Goal: Task Accomplishment & Management: Use online tool/utility

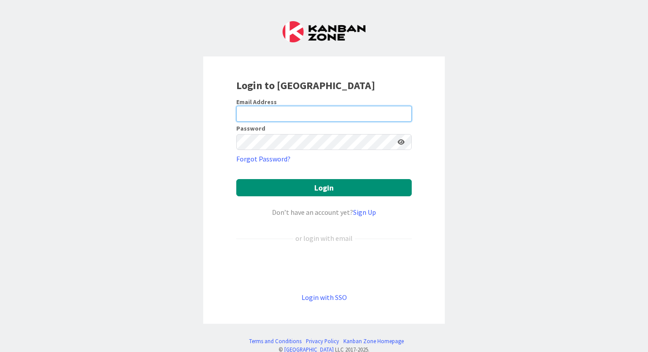
click at [271, 109] on input "email" at bounding box center [323, 114] width 175 height 16
type input "niki.miller@knoxschools.org"
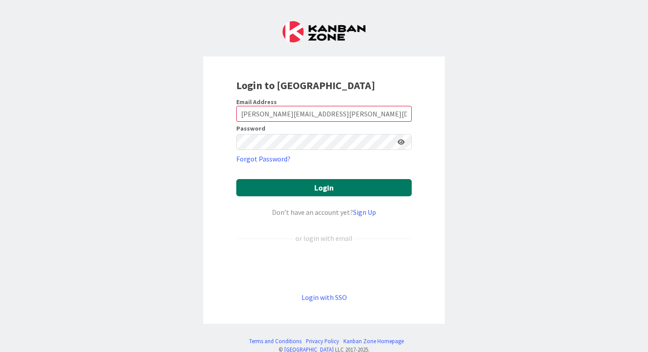
click at [319, 189] on button "Login" at bounding box center [323, 187] width 175 height 17
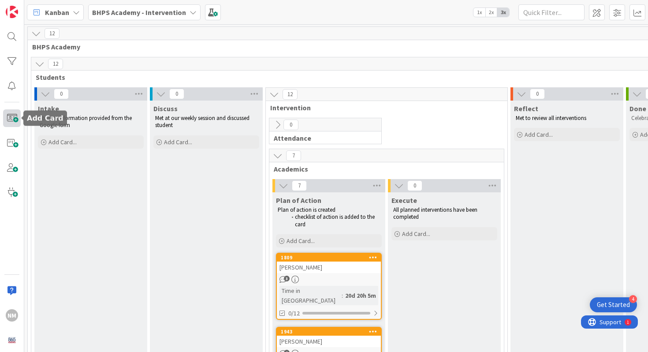
click at [11, 116] on span at bounding box center [12, 118] width 18 height 18
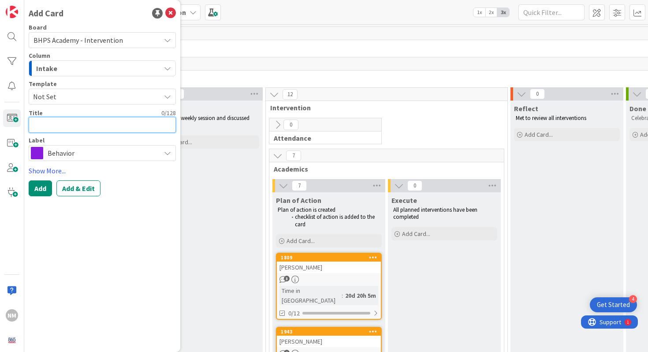
type textarea "x"
type textarea "D"
type textarea "x"
type textarea "Da"
type textarea "x"
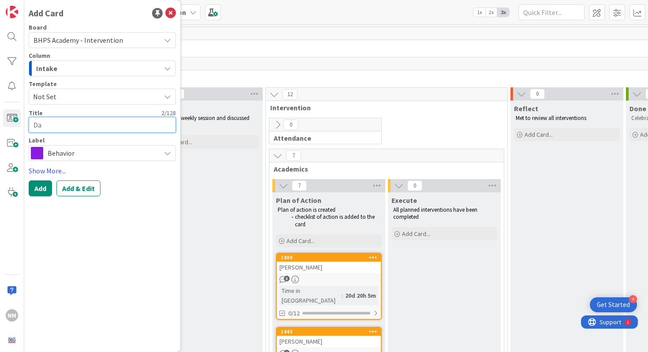
type textarea "Dal"
type textarea "x"
type textarea "Dalt"
type textarea "x"
type textarea "Dalto"
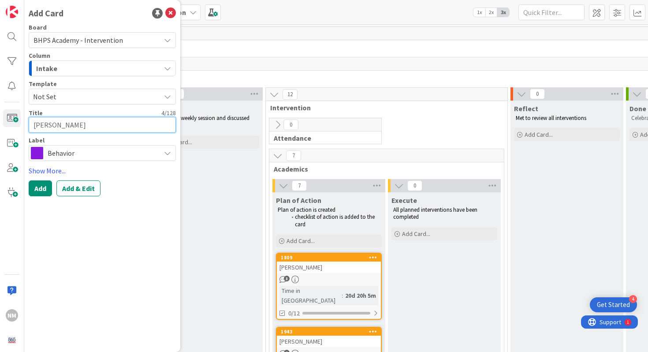
type textarea "x"
type textarea "Dalton"
type textarea "x"
type textarea "Dalton"
type textarea "x"
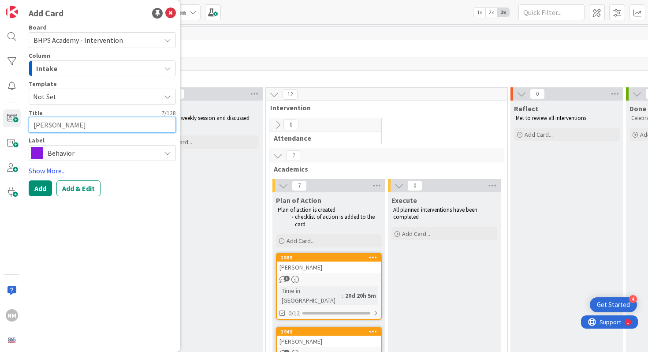
type textarea "Dalton F"
type textarea "x"
type textarea "Dalton Fl"
type textarea "x"
type textarea "Dalton Fle"
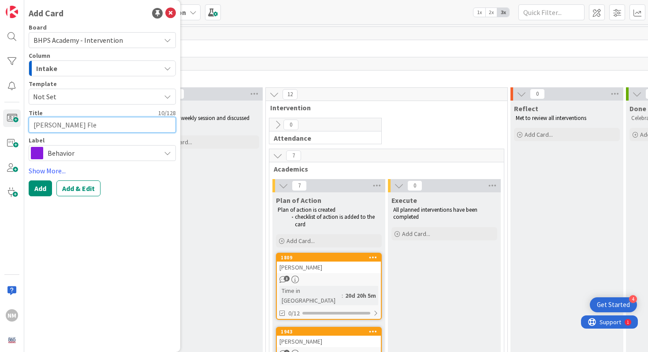
type textarea "x"
type textarea "Dalton Flee"
type textarea "x"
type textarea "Dalton Fleen"
type textarea "x"
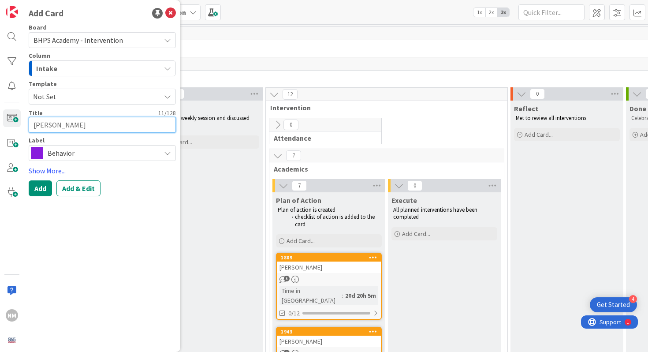
type textarea "Dalton Fleeno"
type textarea "x"
type textarea "Dalton Fleenor"
click at [74, 155] on span "Behavior" at bounding box center [102, 153] width 108 height 12
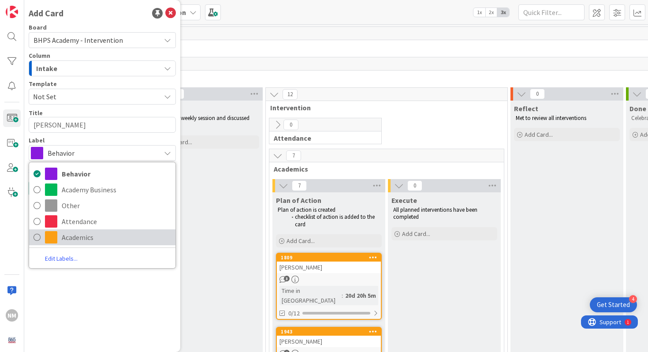
click at [81, 233] on span "Academics" at bounding box center [116, 236] width 109 height 13
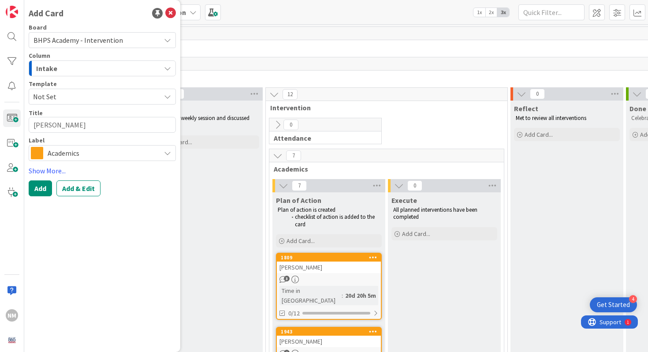
click at [83, 152] on span "Academics" at bounding box center [102, 153] width 108 height 12
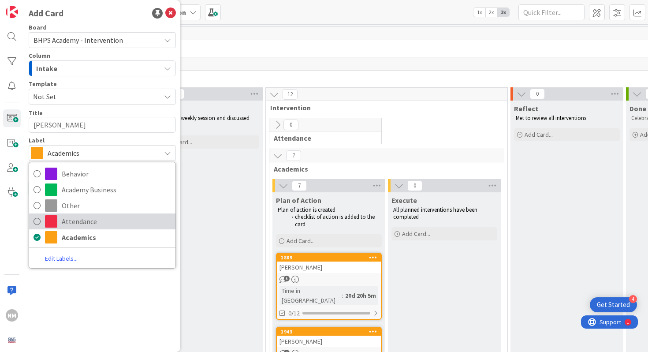
click at [79, 215] on span "Attendance" at bounding box center [116, 221] width 109 height 13
type textarea "x"
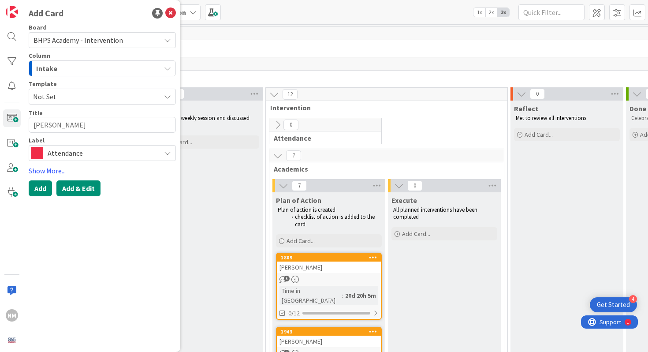
click at [74, 186] on button "Add & Edit" at bounding box center [78, 188] width 44 height 16
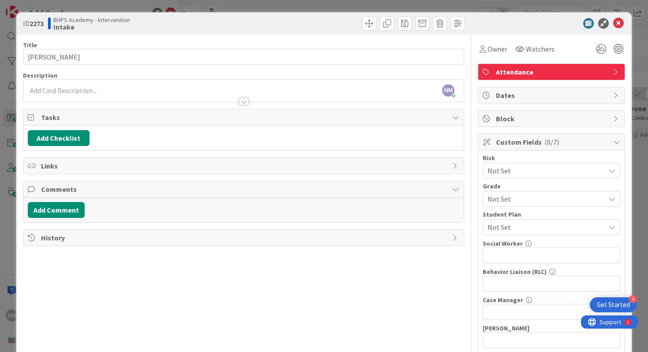
click at [187, 93] on div at bounding box center [243, 97] width 441 height 9
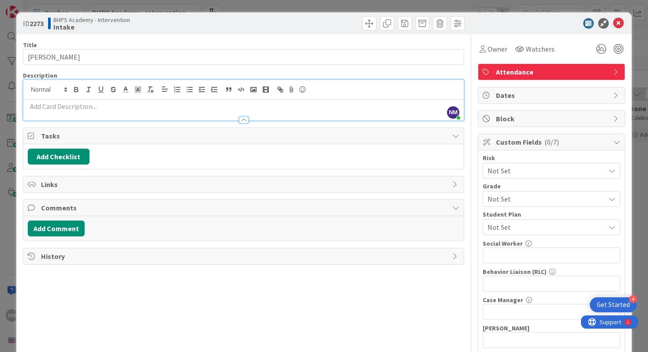
click at [156, 103] on p at bounding box center [244, 106] width 432 height 10
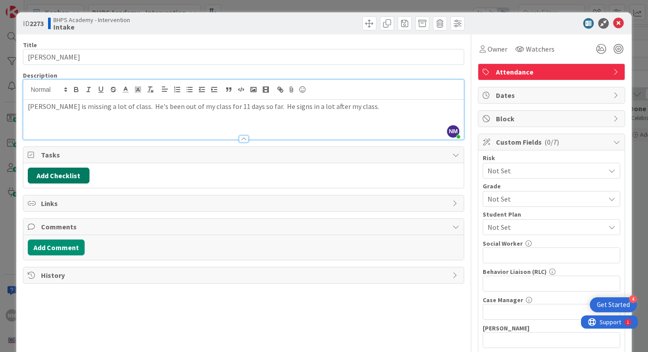
click at [72, 174] on button "Add Checklist" at bounding box center [59, 175] width 62 height 16
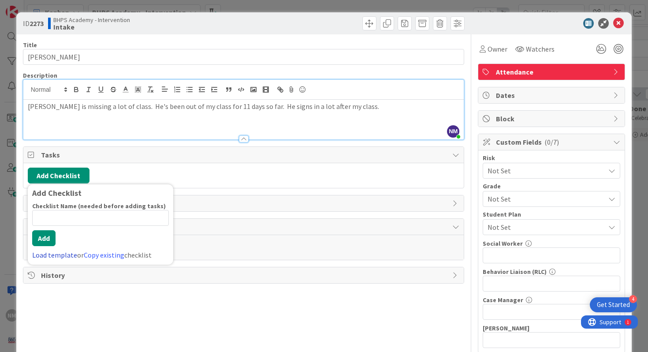
click at [47, 253] on link "Load template" at bounding box center [54, 254] width 45 height 9
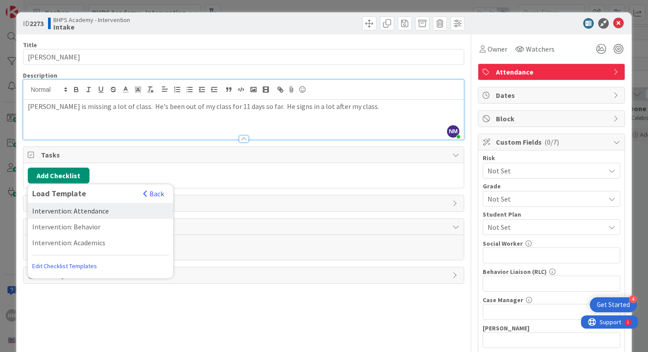
click at [92, 214] on div "Intervention: Attendance" at bounding box center [100, 211] width 145 height 16
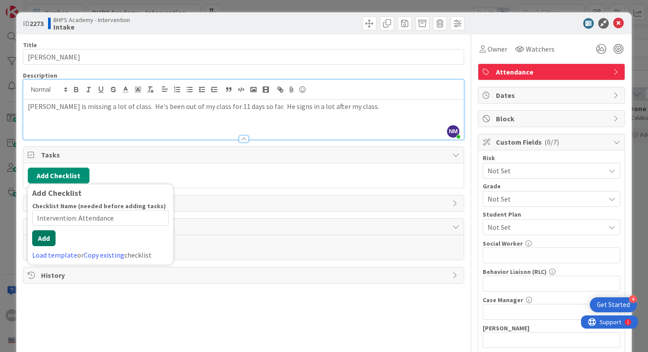
click at [45, 249] on div "Checklist Name (needed before adding tasks) 24 / 64 Intervention: Attendance Ad…" at bounding box center [100, 231] width 137 height 58
click at [45, 242] on button "Add" at bounding box center [43, 238] width 23 height 16
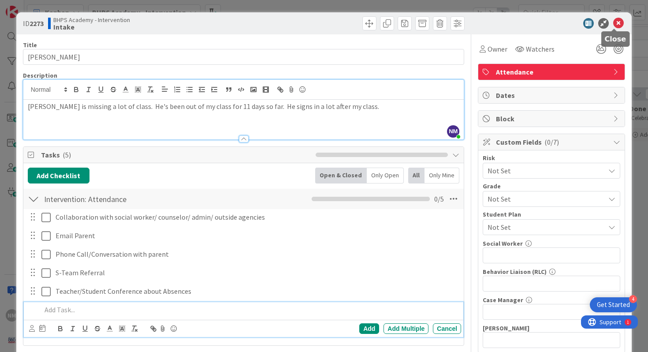
click at [614, 23] on icon at bounding box center [618, 23] width 11 height 11
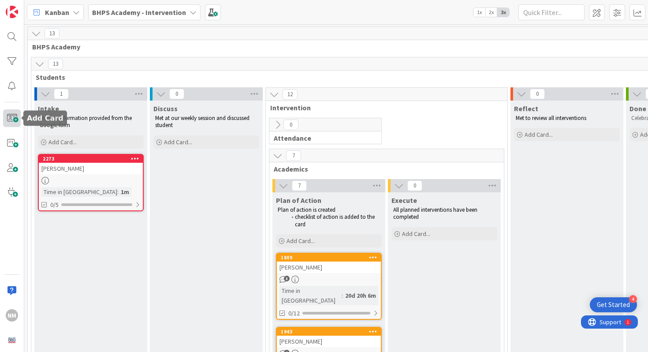
click at [14, 117] on span at bounding box center [12, 118] width 18 height 18
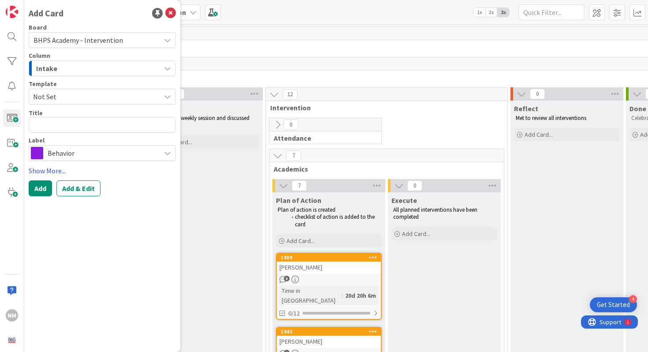
type textarea "x"
type textarea "Z"
type textarea "x"
type textarea "Za"
type textarea "x"
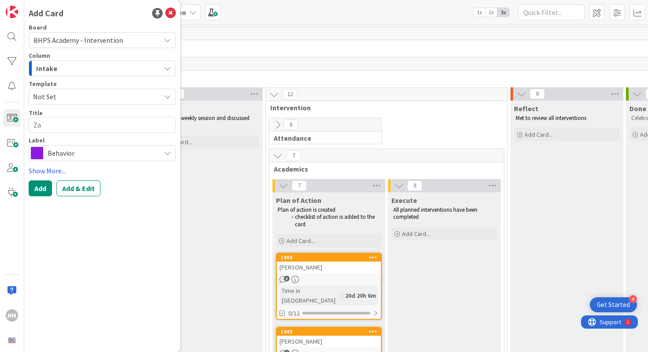
type textarea "Zay"
type textarea "x"
type textarea "Zayd"
type textarea "x"
type textarea "Zaydi"
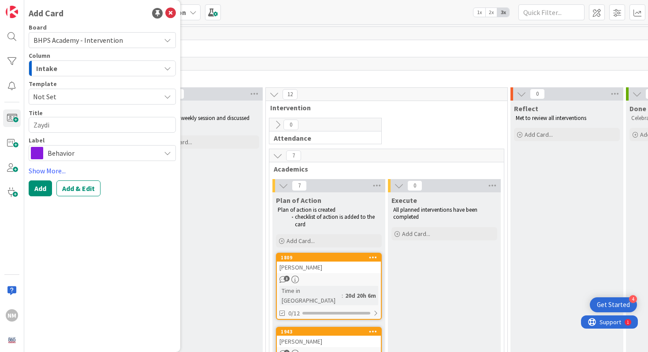
type textarea "x"
type textarea "Zaydin"
type textarea "x"
type textarea "Zaydin I"
type textarea "x"
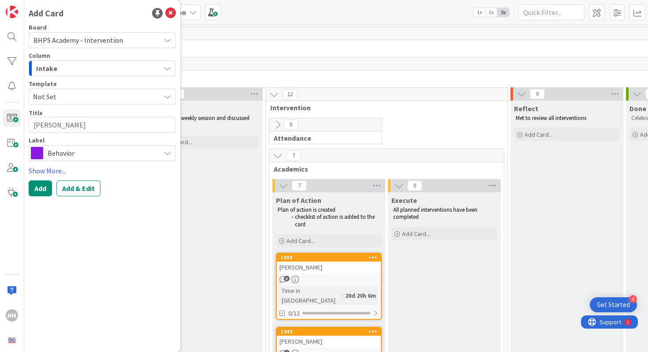
type textarea "Zaydin Iv"
type textarea "x"
type textarea "Zaydin Ive"
type textarea "x"
type textarea "Zaydin Ivey"
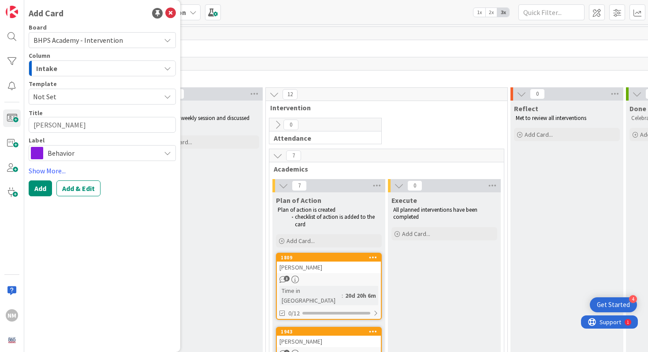
click at [100, 152] on span "Behavior" at bounding box center [102, 153] width 108 height 12
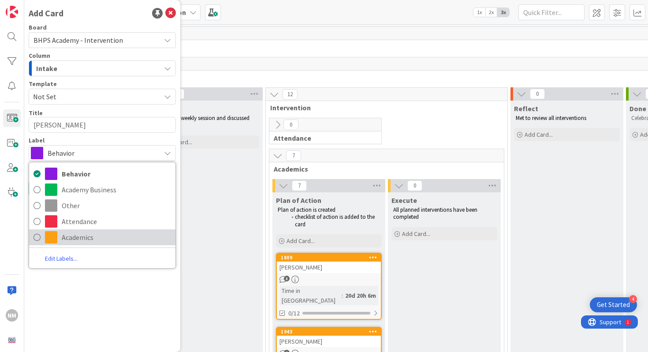
click at [82, 234] on span "Academics" at bounding box center [116, 236] width 109 height 13
type textarea "x"
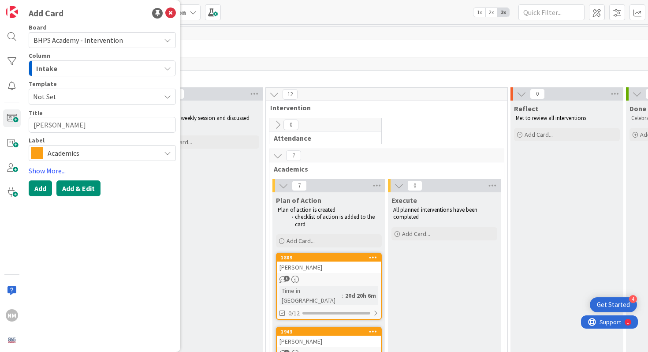
click at [70, 188] on button "Add & Edit" at bounding box center [78, 188] width 44 height 16
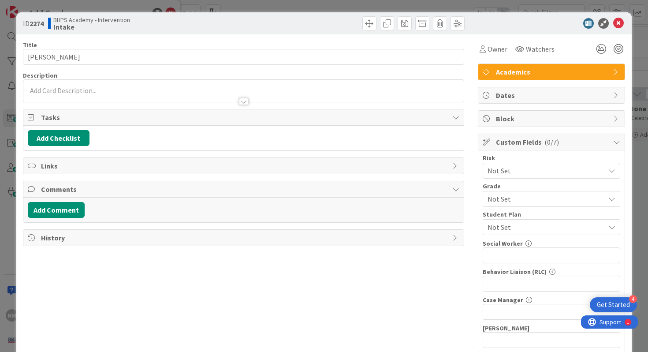
click at [55, 96] on div at bounding box center [243, 97] width 441 height 9
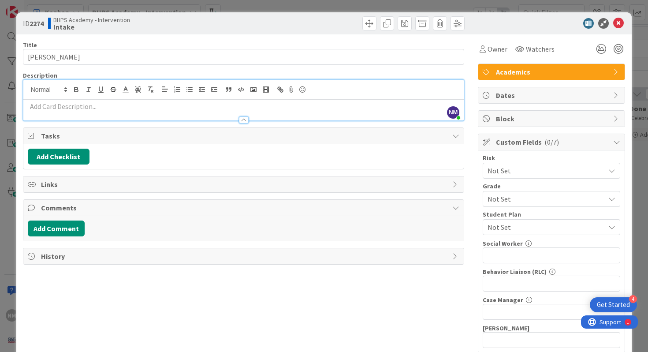
click at [59, 107] on p at bounding box center [244, 106] width 432 height 10
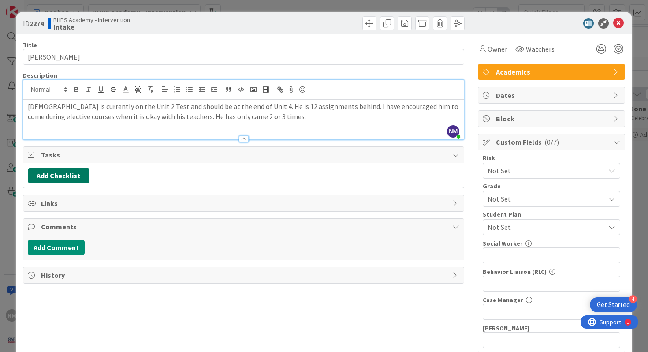
click at [50, 177] on button "Add Checklist" at bounding box center [59, 175] width 62 height 16
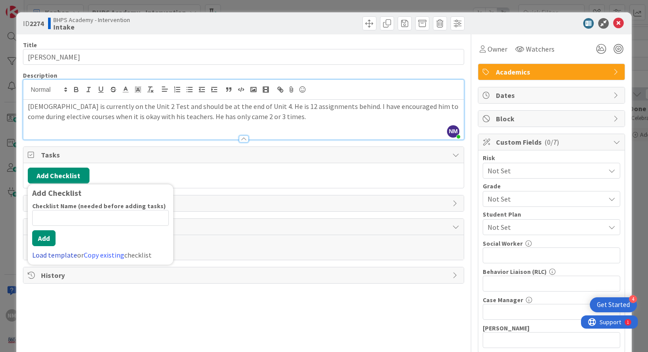
click at [42, 256] on link "Load template" at bounding box center [54, 254] width 45 height 9
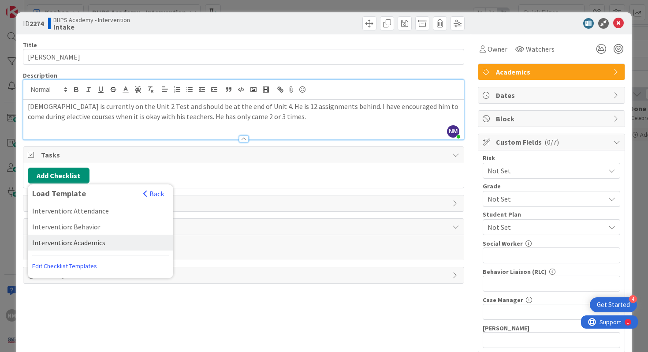
click at [85, 249] on div "Intervention: Academics" at bounding box center [100, 242] width 145 height 16
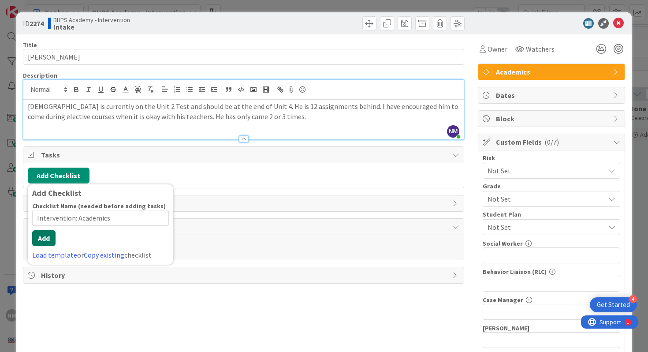
click at [38, 250] on div "Checklist Name (needed before adding tasks) 23 / 64 Intervention: Academics Add…" at bounding box center [100, 231] width 137 height 58
click at [40, 244] on button "Add" at bounding box center [43, 238] width 23 height 16
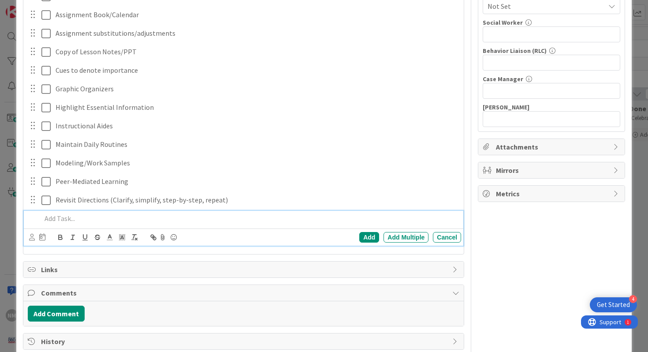
scroll to position [237, 0]
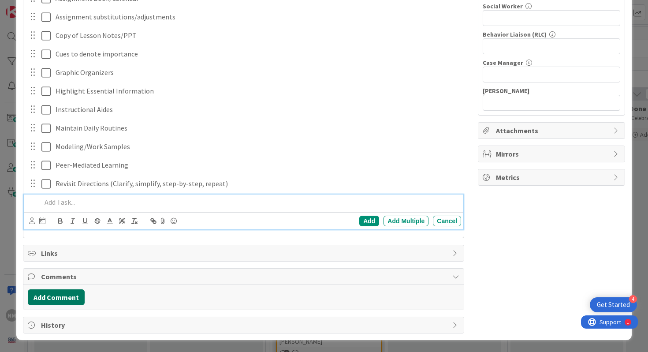
click at [66, 293] on button "Add Comment" at bounding box center [56, 297] width 57 height 16
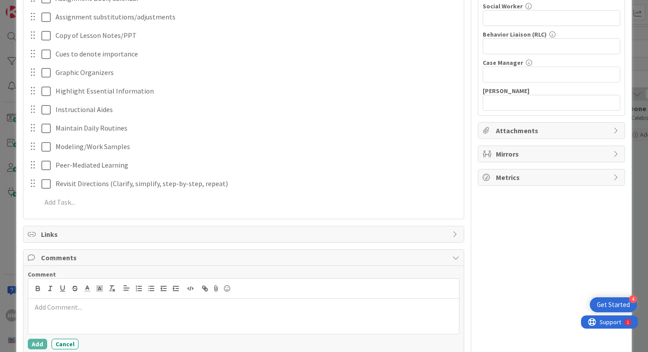
click at [103, 327] on div at bounding box center [243, 315] width 431 height 35
click at [32, 343] on button "Add" at bounding box center [37, 343] width 19 height 11
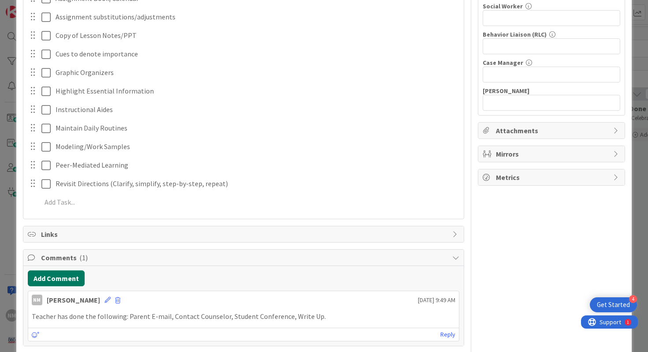
click at [63, 281] on button "Add Comment" at bounding box center [56, 278] width 57 height 16
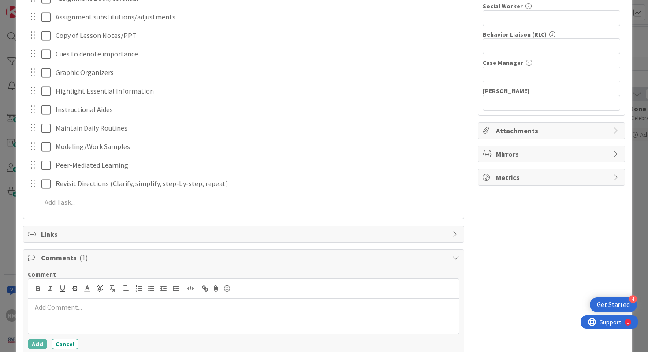
click at [70, 312] on div at bounding box center [243, 315] width 431 height 35
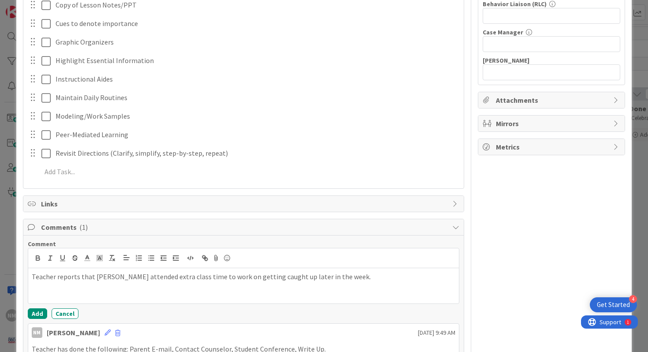
scroll to position [283, 0]
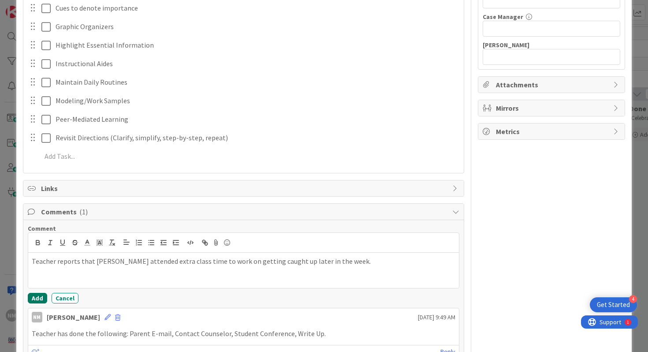
click at [43, 294] on button "Add" at bounding box center [37, 298] width 19 height 11
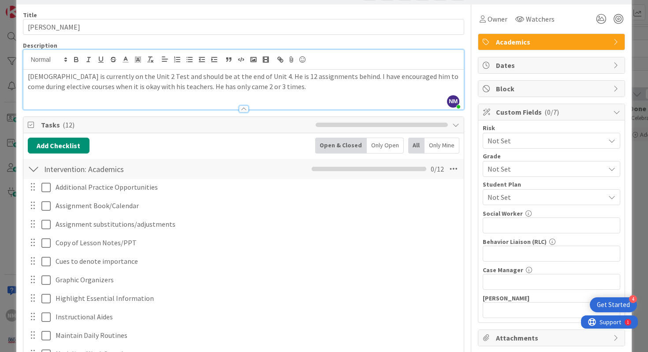
scroll to position [0, 0]
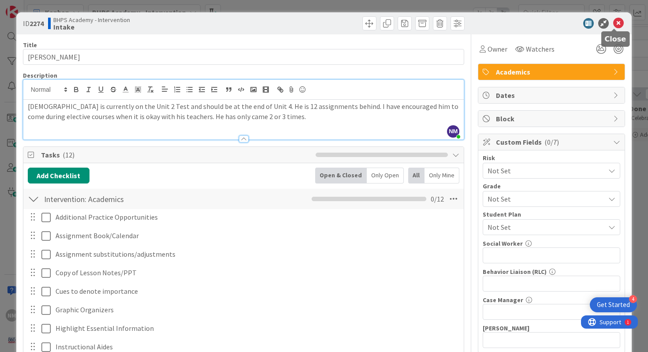
click at [614, 21] on icon at bounding box center [618, 23] width 11 height 11
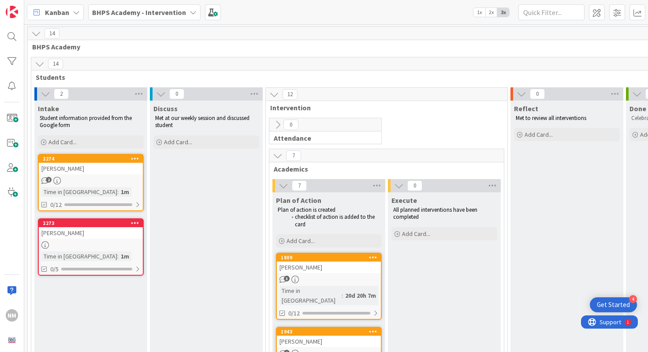
click at [83, 244] on div at bounding box center [91, 244] width 104 height 7
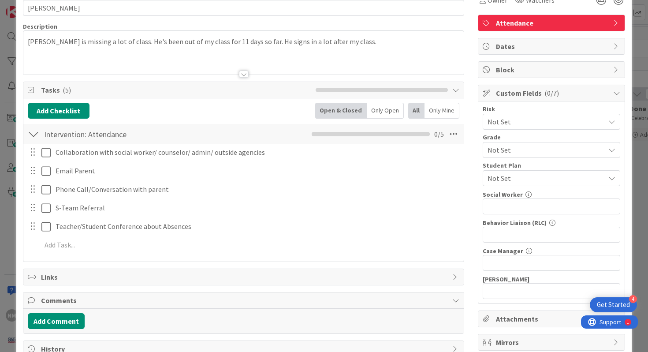
scroll to position [48, 0]
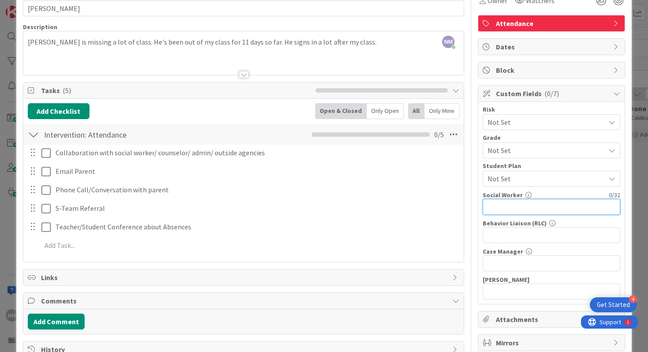
click at [529, 210] on input "text" at bounding box center [551, 207] width 137 height 16
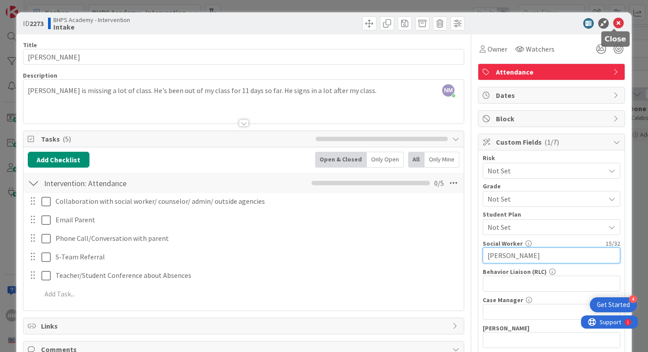
type input "Rebecca Stewart"
click at [614, 24] on icon at bounding box center [618, 23] width 11 height 11
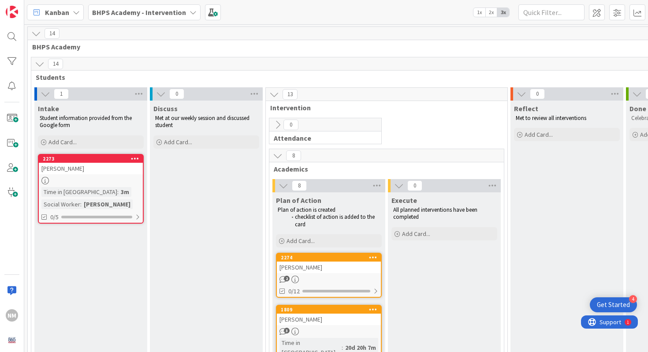
drag, startPoint x: 93, startPoint y: 157, endPoint x: 64, endPoint y: 9, distance: 150.4
click at [14, 117] on span at bounding box center [12, 118] width 18 height 18
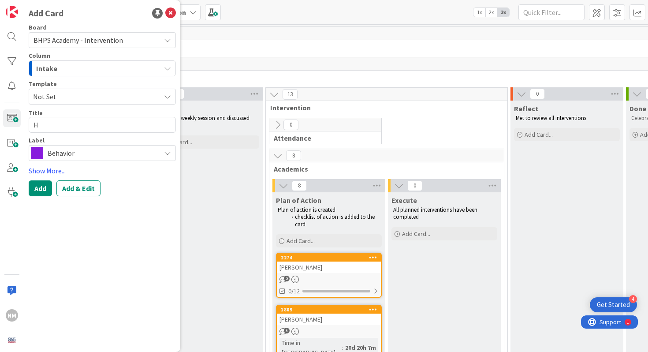
type textarea "x"
type textarea "H"
type textarea "x"
type textarea "Ha"
type textarea "x"
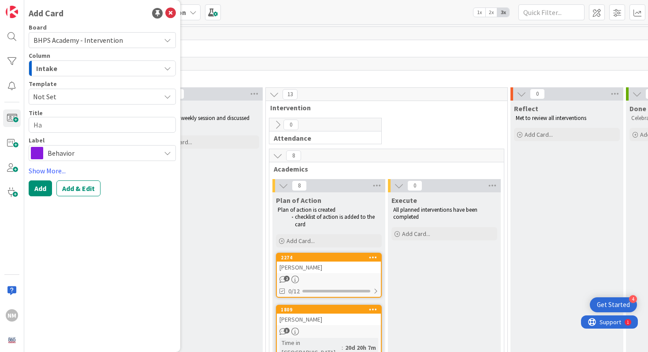
type textarea "Hay"
type textarea "x"
type textarea "Hayd"
type textarea "x"
type textarea "Hayde"
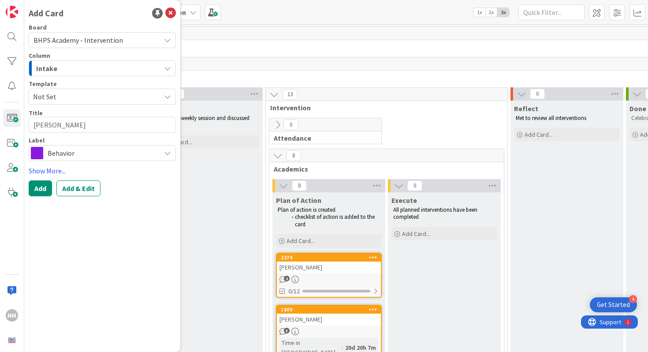
type textarea "x"
type textarea "Hayden"
type textarea "x"
type textarea "Hayden"
type textarea "x"
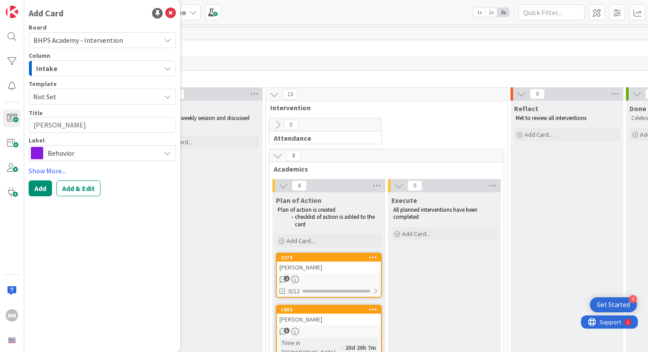
type textarea "Hayden L"
type textarea "x"
type textarea "Hayden Lu"
type textarea "x"
type textarea "Hayden Lut"
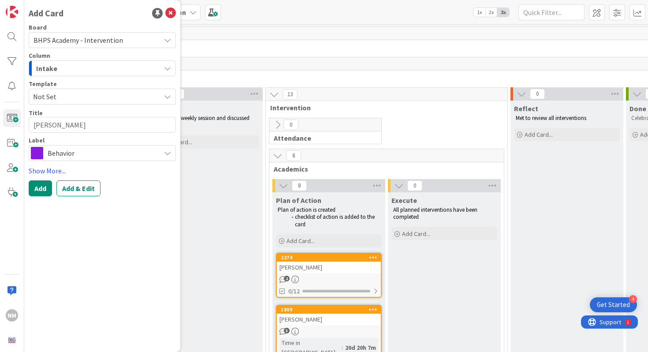
type textarea "x"
type textarea "Hayden Lutt"
type textarea "x"
type textarea "Hayden Luttr"
type textarea "x"
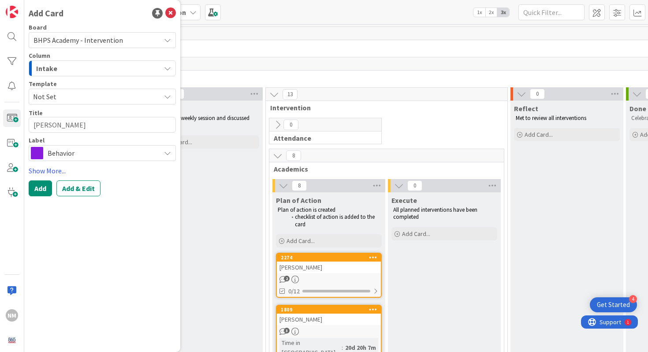
type textarea "Hayden Luttre"
type textarea "x"
type textarea "Hayden Luttrel"
type textarea "x"
type textarea "Hayden Luttrell"
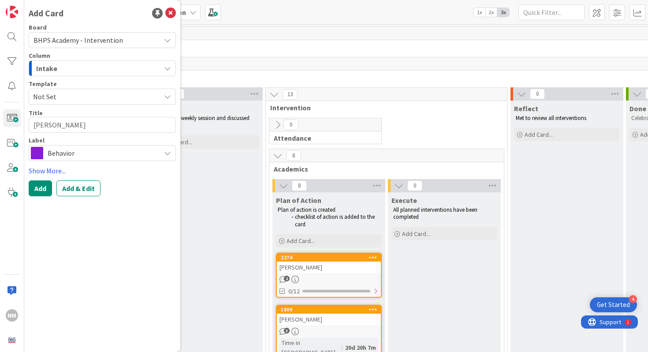
click at [75, 155] on span "Behavior" at bounding box center [102, 153] width 108 height 12
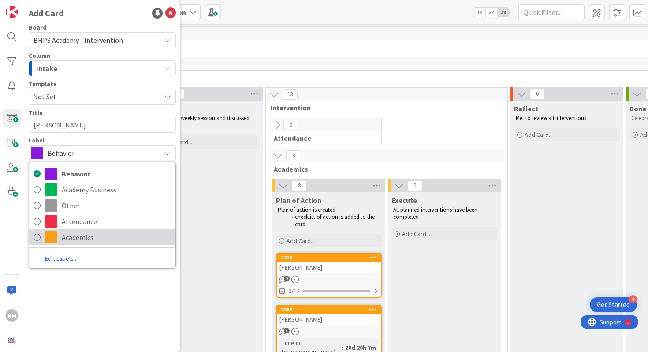
click at [66, 239] on span "Academics" at bounding box center [116, 236] width 109 height 13
type textarea "x"
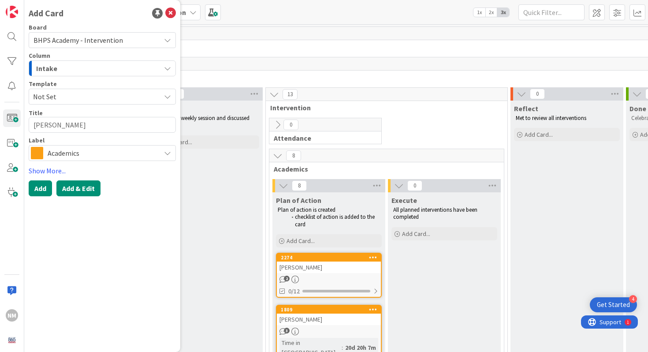
click at [78, 189] on button "Add & Edit" at bounding box center [78, 188] width 44 height 16
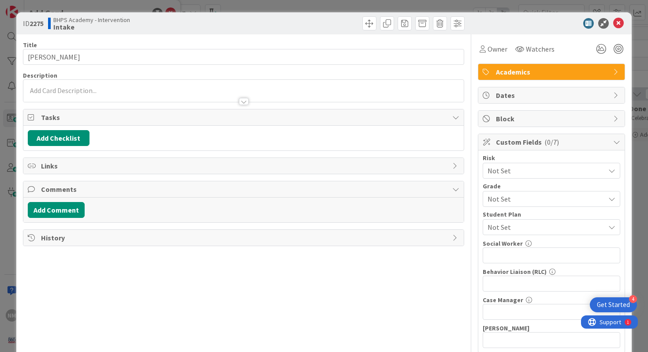
click at [139, 85] on p at bounding box center [244, 90] width 432 height 10
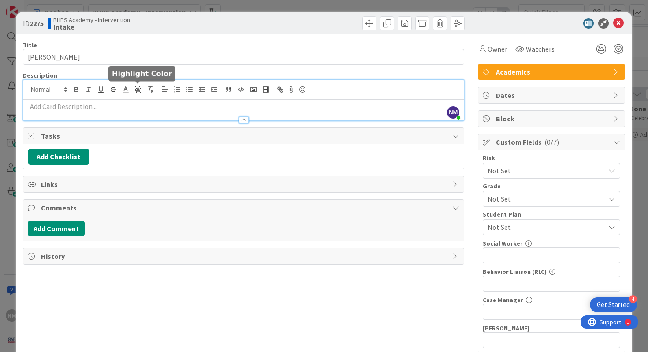
click at [128, 103] on p at bounding box center [244, 106] width 432 height 10
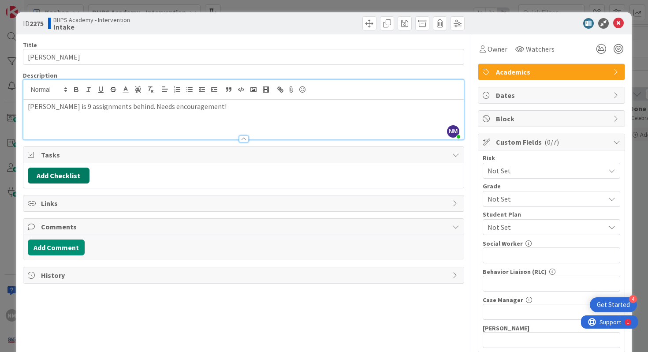
click at [61, 176] on button "Add Checklist" at bounding box center [59, 175] width 62 height 16
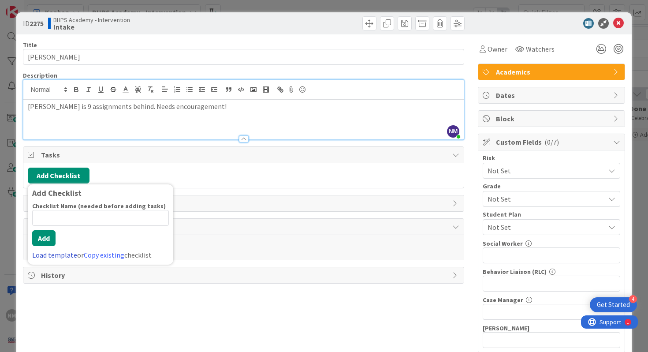
click at [42, 258] on link "Load template" at bounding box center [54, 254] width 45 height 9
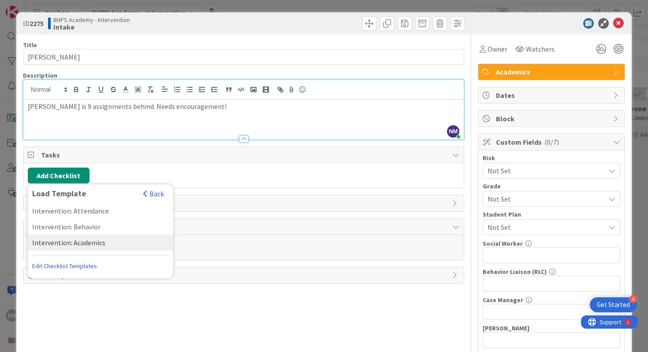
click at [75, 242] on div "Intervention: Academics" at bounding box center [100, 242] width 145 height 16
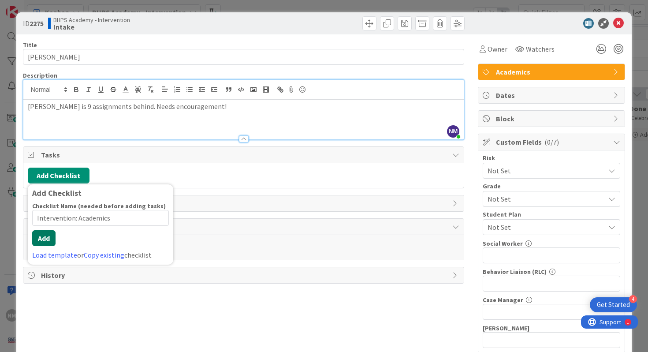
click at [48, 250] on div "Checklist Name (needed before adding tasks) 23 / 64 Intervention: Academics Add…" at bounding box center [100, 231] width 137 height 58
click at [45, 238] on button "Add" at bounding box center [43, 238] width 23 height 16
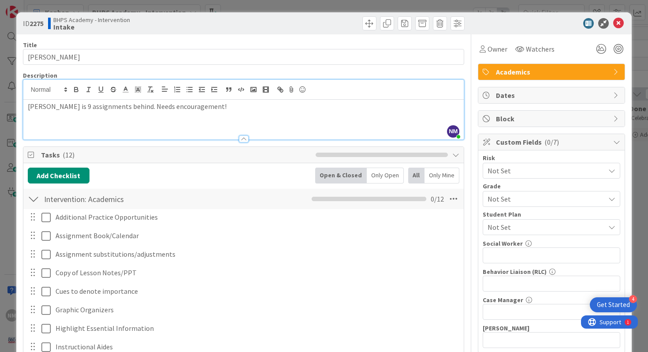
scroll to position [237, 0]
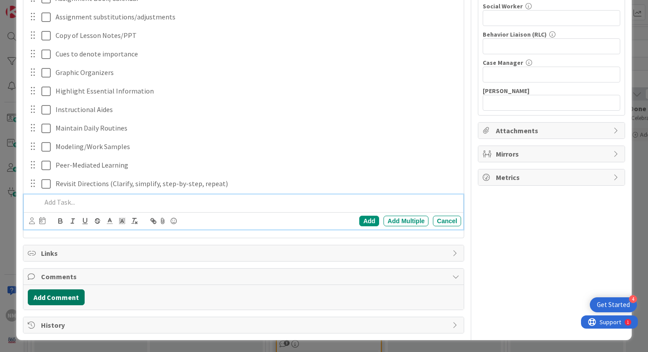
click at [59, 292] on button "Add Comment" at bounding box center [56, 297] width 57 height 16
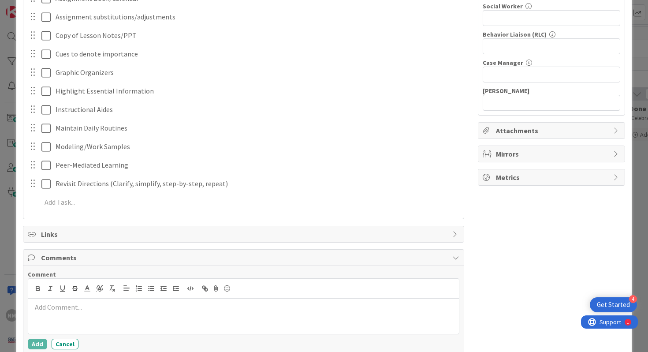
click at [92, 306] on p at bounding box center [244, 307] width 424 height 10
click at [83, 307] on p "Teacher reports: xParent E-mail, Contact Counselor" at bounding box center [244, 307] width 424 height 10
click at [41, 343] on button "Add" at bounding box center [37, 343] width 19 height 11
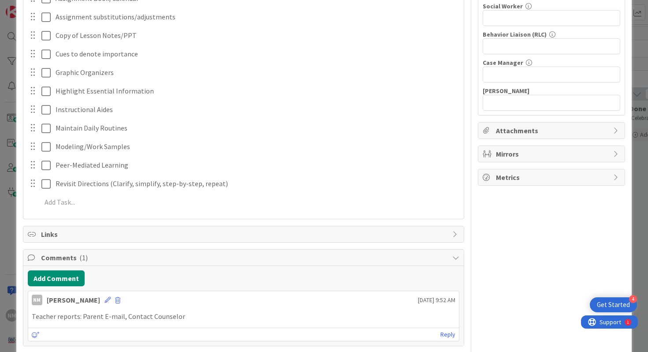
scroll to position [0, 0]
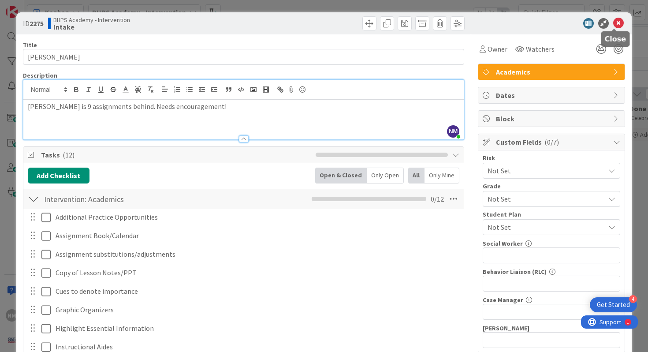
click at [613, 22] on icon at bounding box center [618, 23] width 11 height 11
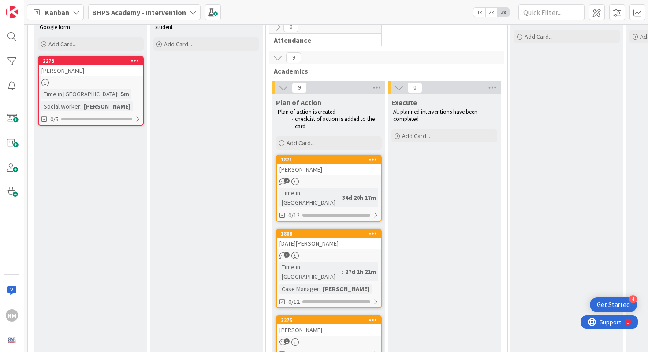
scroll to position [99, 0]
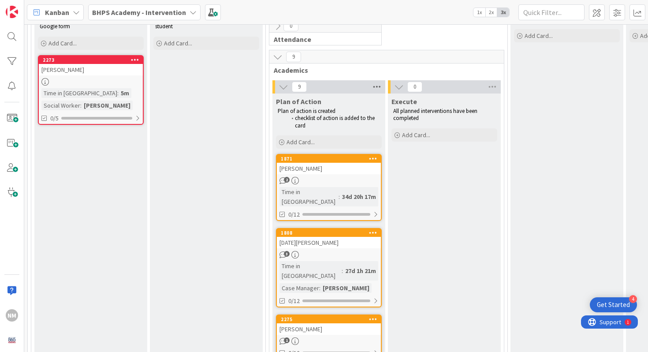
click at [379, 87] on icon at bounding box center [376, 86] width 11 height 13
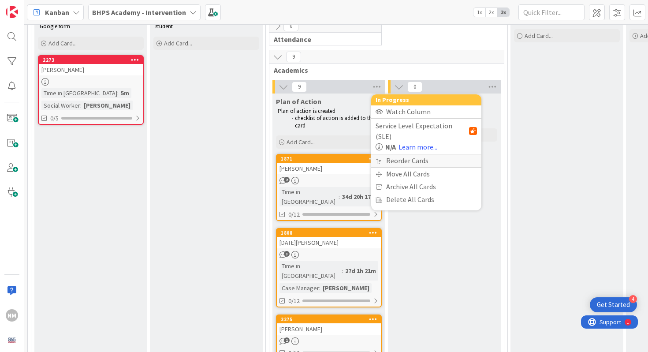
click at [394, 154] on div "Reorder Cards" at bounding box center [426, 160] width 110 height 13
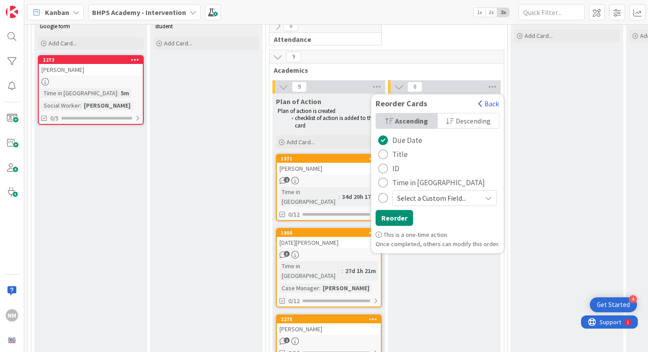
click at [385, 185] on div "radio" at bounding box center [383, 183] width 10 height 10
click at [384, 219] on button "Reorder" at bounding box center [393, 218] width 37 height 16
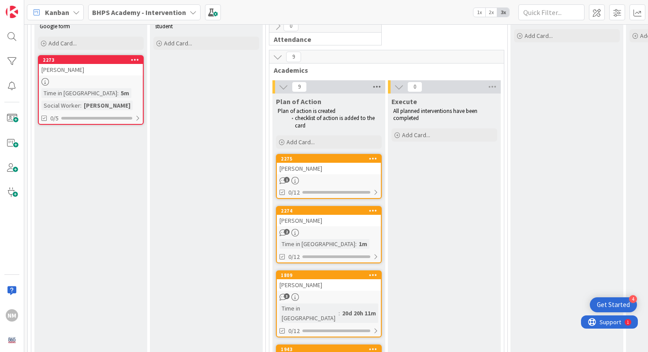
click at [378, 86] on icon at bounding box center [376, 86] width 11 height 13
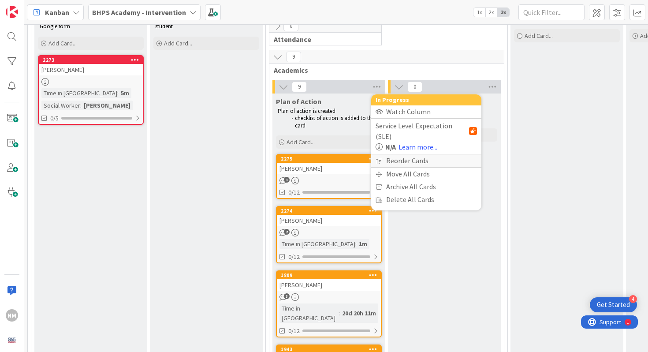
click at [400, 154] on div "Reorder Cards" at bounding box center [426, 160] width 110 height 13
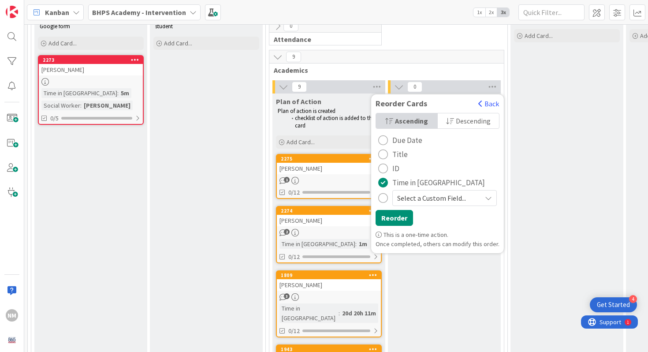
click at [459, 123] on span "Descending" at bounding box center [473, 120] width 35 height 13
click at [394, 225] on button "Reorder" at bounding box center [393, 218] width 37 height 16
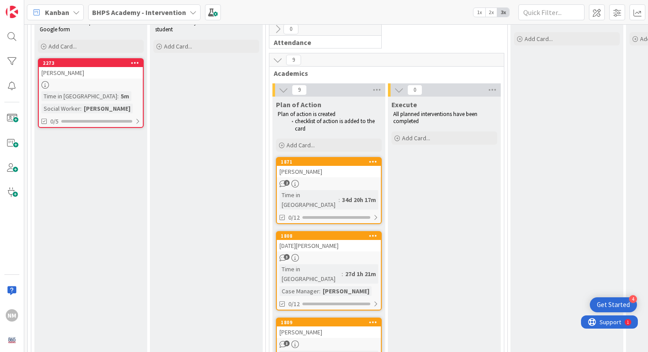
scroll to position [85, 0]
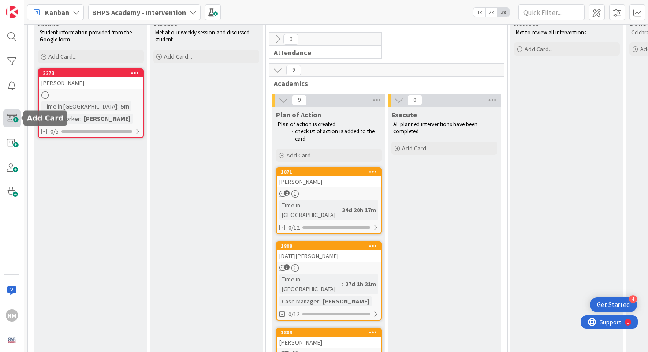
click at [10, 123] on span at bounding box center [12, 118] width 18 height 18
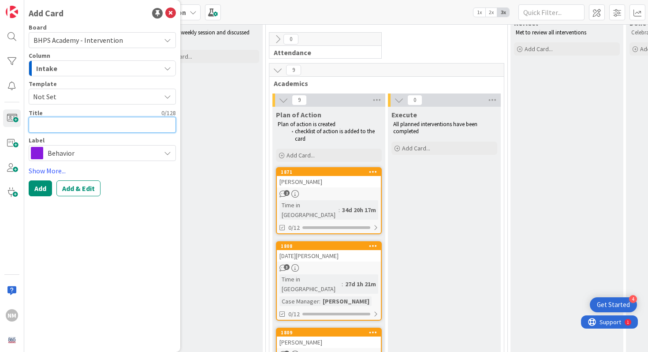
type textarea "x"
type textarea "E"
type textarea "x"
type textarea "Emi"
type textarea "x"
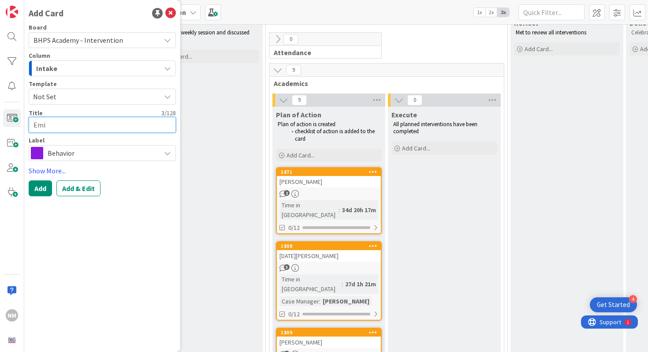
type textarea "Emil"
type textarea "x"
type textarea "Emily"
type textarea "x"
type textarea "Emily"
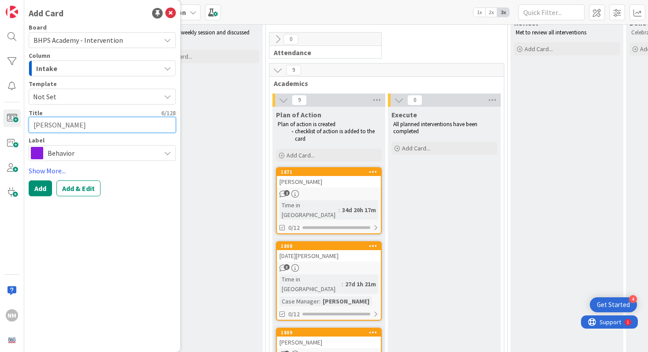
type textarea "x"
type textarea "Emily G"
type textarea "x"
type textarea "Emily Go"
type textarea "x"
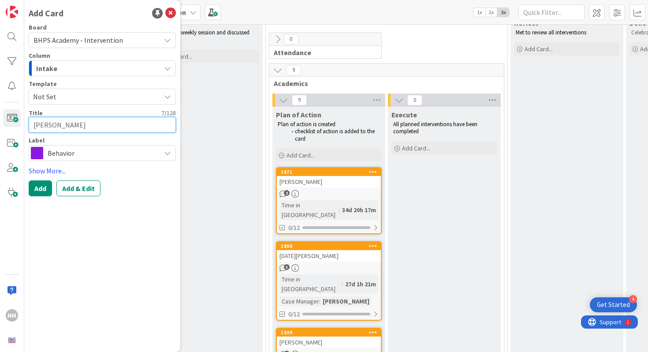
type textarea "Emily Goin"
type textarea "x"
type textarea "Emily Goin"
click at [127, 158] on span "Behavior" at bounding box center [102, 153] width 108 height 12
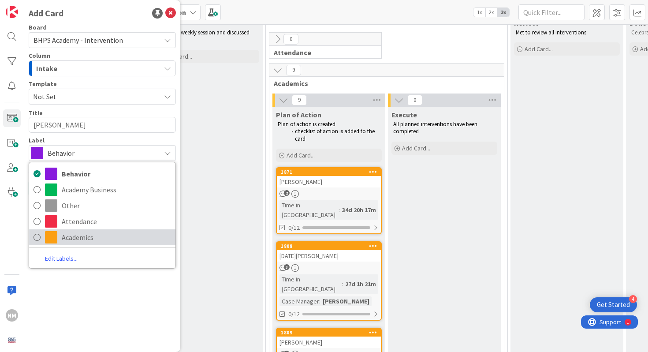
click at [90, 235] on span "Academics" at bounding box center [116, 236] width 109 height 13
type textarea "x"
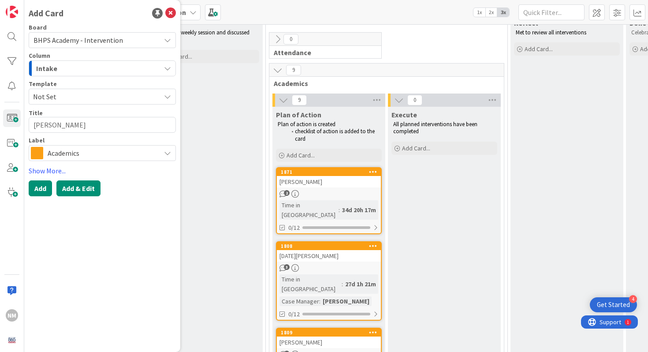
click at [71, 188] on button "Add & Edit" at bounding box center [78, 188] width 44 height 16
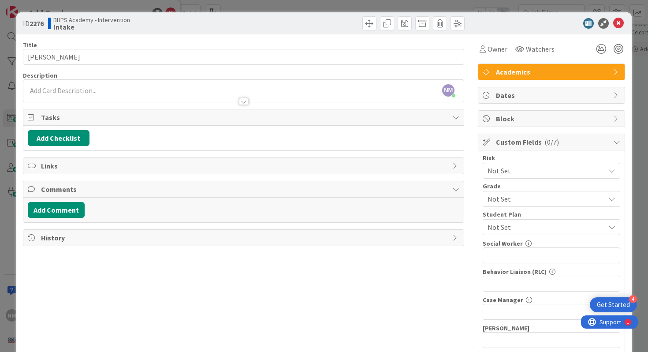
click at [73, 95] on div at bounding box center [243, 97] width 441 height 9
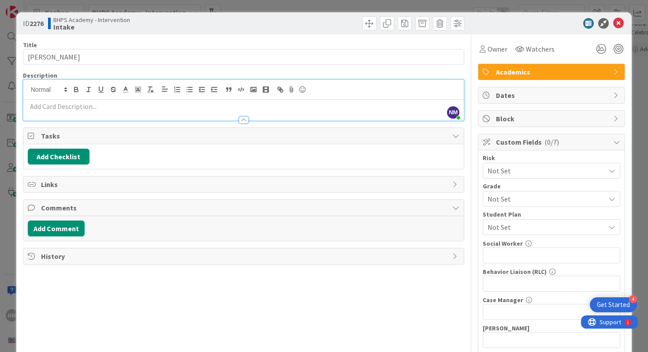
click at [68, 105] on p at bounding box center [244, 106] width 432 height 10
